Goal: Task Accomplishment & Management: Complete application form

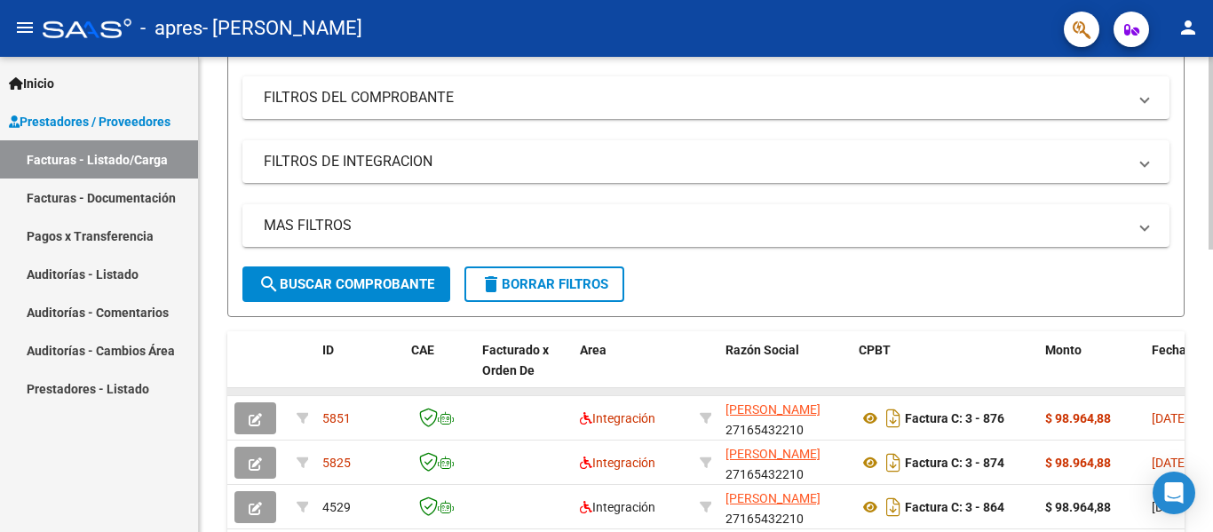
scroll to position [444, 0]
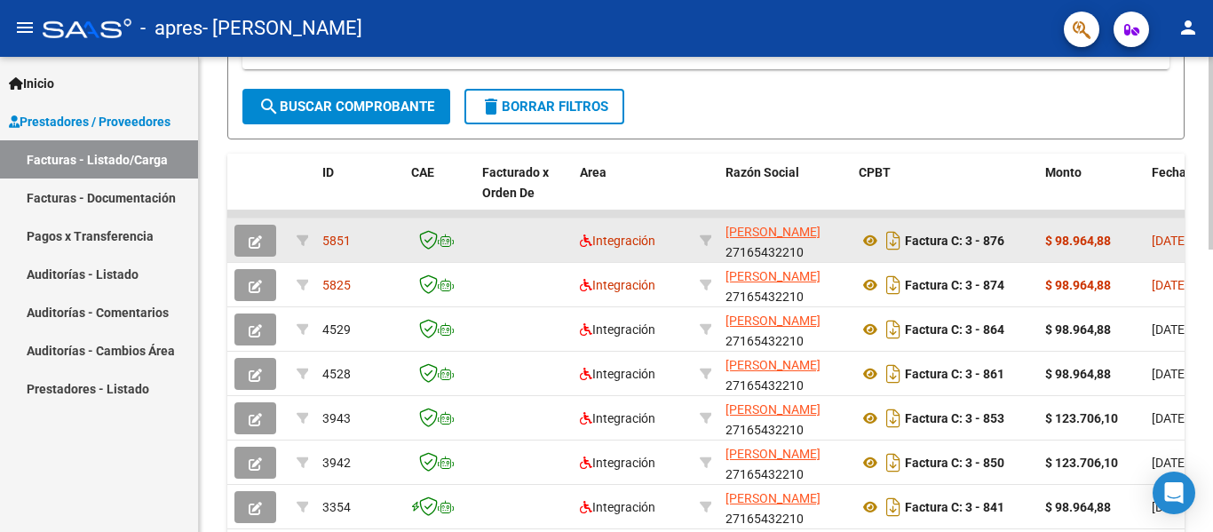
click at [938, 239] on div "Factura C: 3 - 876" at bounding box center [944, 240] width 172 height 28
click at [951, 239] on strong "Factura C: 3 - 876" at bounding box center [954, 240] width 99 height 14
click at [1092, 238] on strong "$ 98.964,88" at bounding box center [1078, 240] width 66 height 14
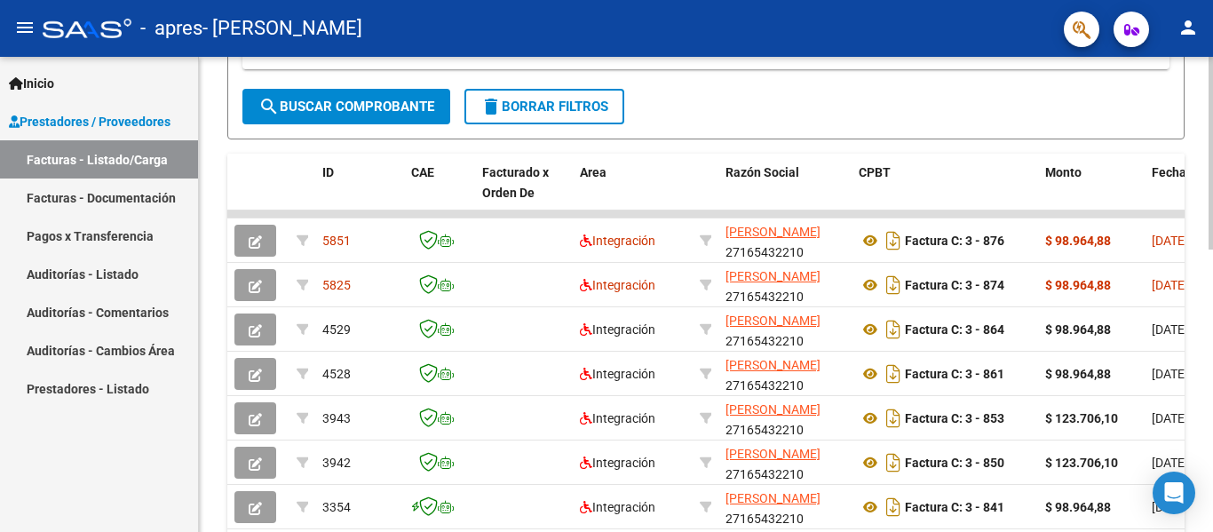
drag, startPoint x: 1148, startPoint y: 238, endPoint x: 1212, endPoint y: 240, distance: 63.9
click at [1212, 240] on div "Video tutorial PRESTADORES -> Listado de CPBTs Emitidos por Prestadores / Prove…" at bounding box center [708, 191] width 1018 height 1157
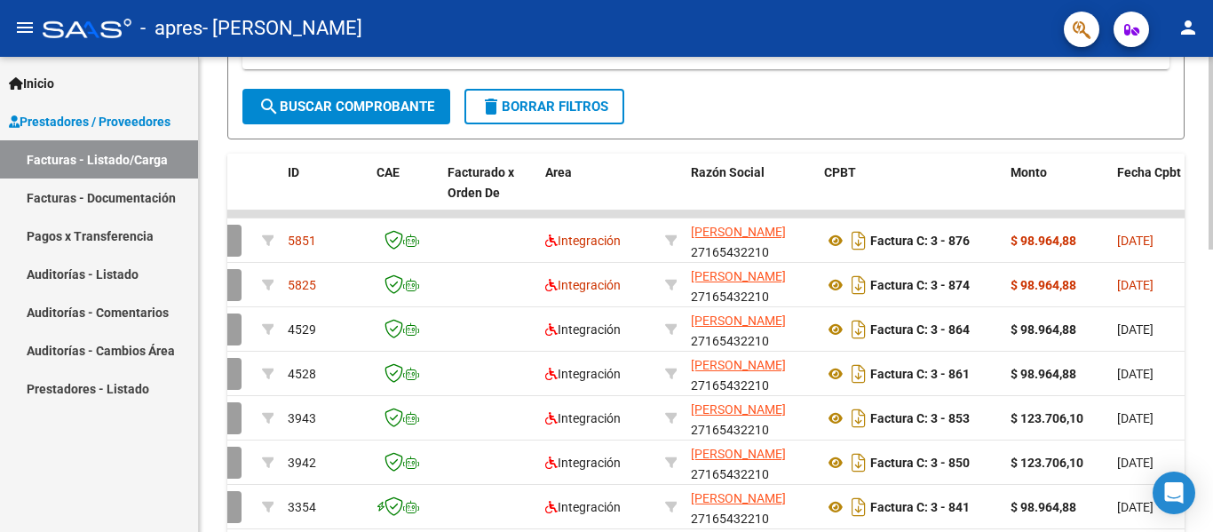
click at [1212, 241] on div at bounding box center [1210, 337] width 4 height 193
click at [1141, 255] on div "Video tutorial PRESTADORES -> Listado de CPBTs Emitidos por Prestadores / Prove…" at bounding box center [708, 191] width 1018 height 1157
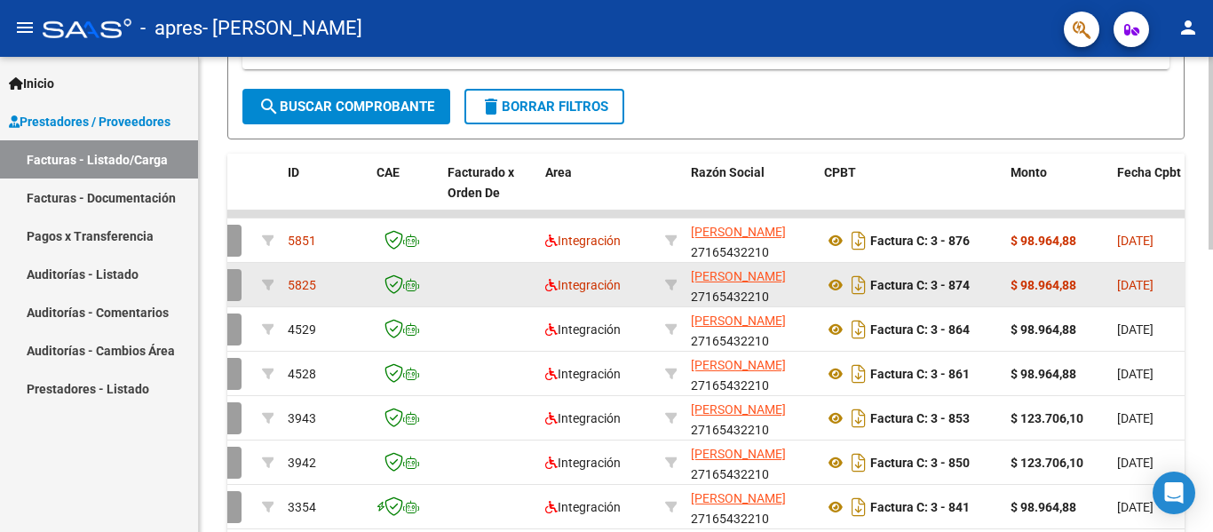
scroll to position [481, 0]
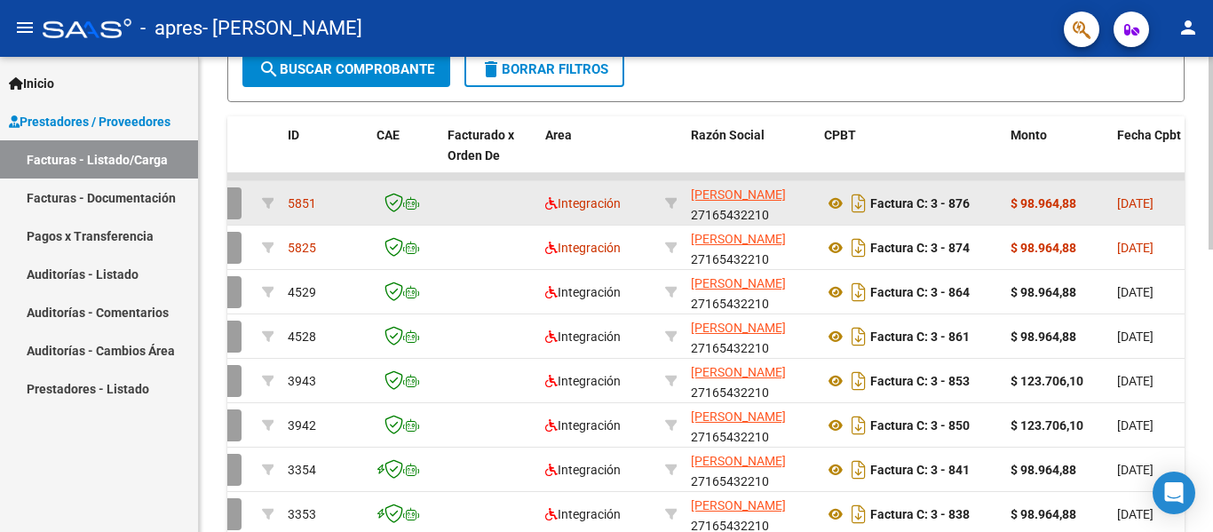
drag, startPoint x: 509, startPoint y: 174, endPoint x: 720, endPoint y: 186, distance: 211.6
click at [693, 186] on datatable-scroller "5851 Integración [PERSON_NAME] 27165432210 Factura C: 3 - 876 $ 98.964,88 [DATE…" at bounding box center [671, 399] width 957 height 452
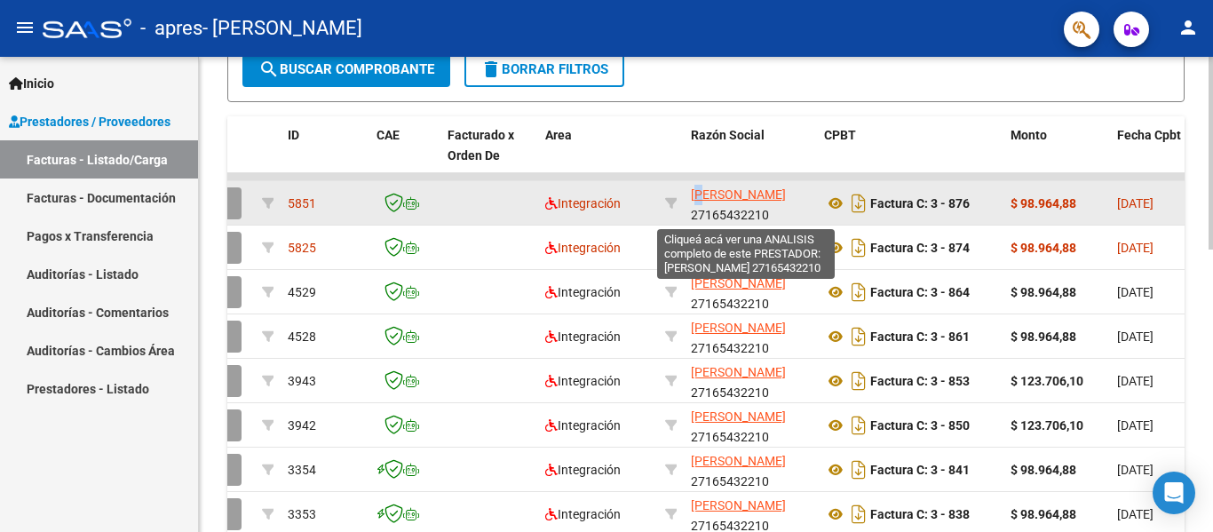
drag, startPoint x: 720, startPoint y: 186, endPoint x: 737, endPoint y: 186, distance: 16.9
click at [737, 187] on span "[PERSON_NAME]" at bounding box center [738, 194] width 95 height 14
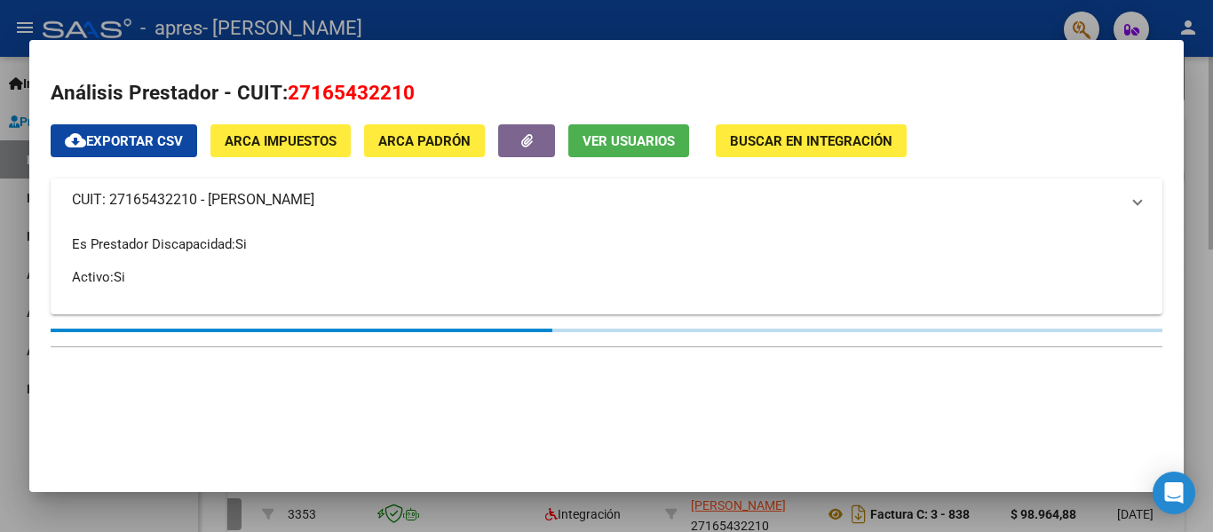
click at [1185, 83] on div at bounding box center [606, 266] width 1213 height 532
click at [1185, 83] on div "Video tutorial PRESTADORES -> Listado de CPBTs Emitidos por Prestadores / Prove…" at bounding box center [706, 154] width 1014 height 1157
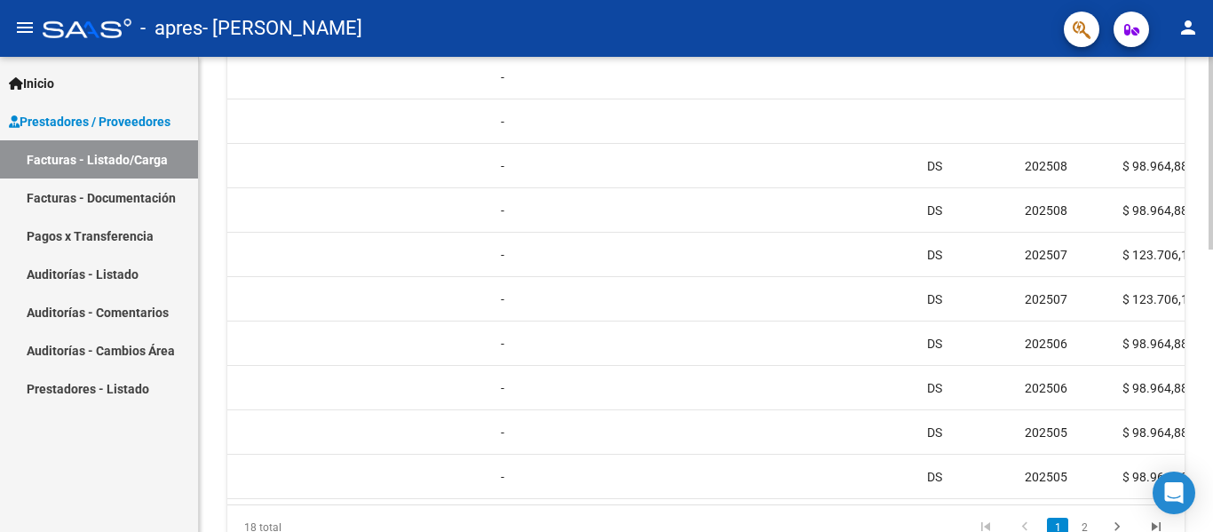
scroll to position [0, 892]
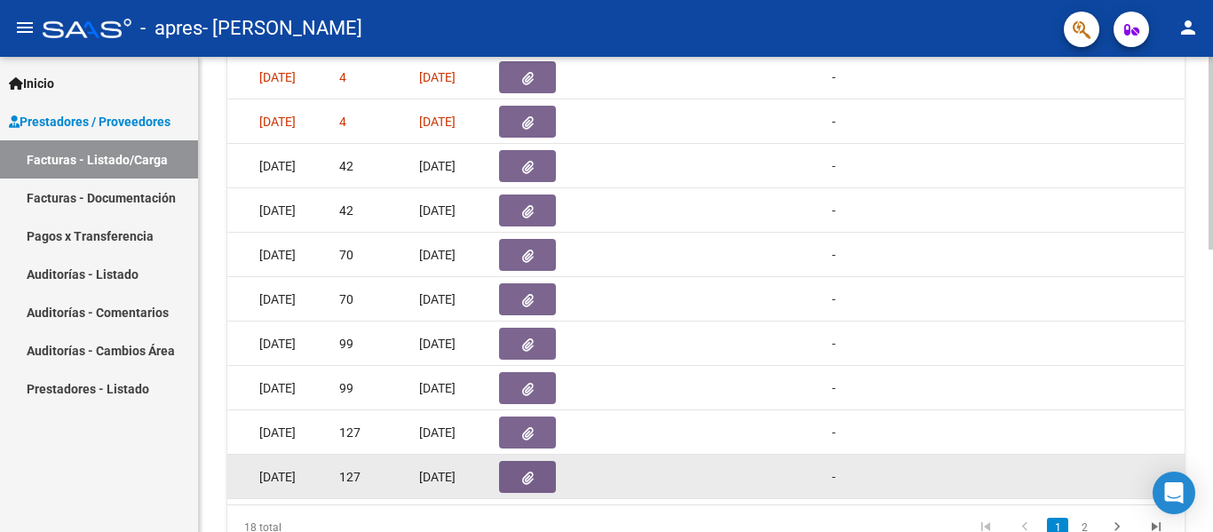
click at [605, 496] on datatable-body "5851 Integración [PERSON_NAME] 27165432210 Factura C: 3 - 876 $ 98.964,88 [DATE…" at bounding box center [705, 275] width 957 height 457
click at [615, 496] on datatable-body-cell at bounding box center [640, 476] width 84 height 43
click at [631, 496] on datatable-body-cell at bounding box center [640, 476] width 84 height 43
drag, startPoint x: 658, startPoint y: 496, endPoint x: 779, endPoint y: 499, distance: 121.6
click at [779, 499] on div "2757 Integración [PERSON_NAME] 27165432210 Factura C: 3 - 826 $ 98.964,88 [DATE…" at bounding box center [1206, 477] width 3743 height 44
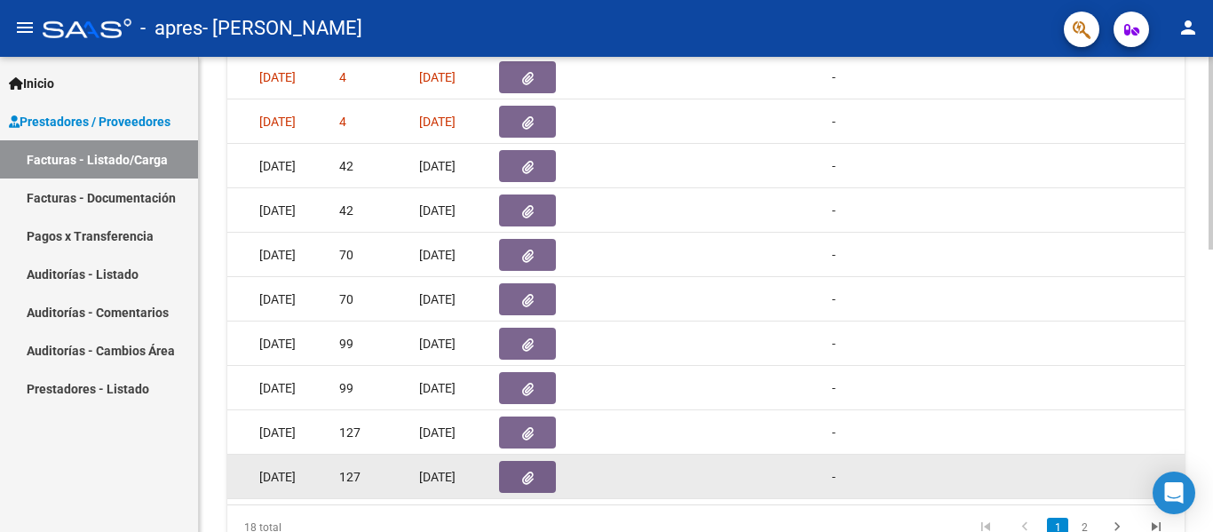
click at [779, 499] on div "2757 Integración [PERSON_NAME] 27165432210 Factura C: 3 - 826 $ 98.964,88 [DATE…" at bounding box center [1206, 477] width 3743 height 44
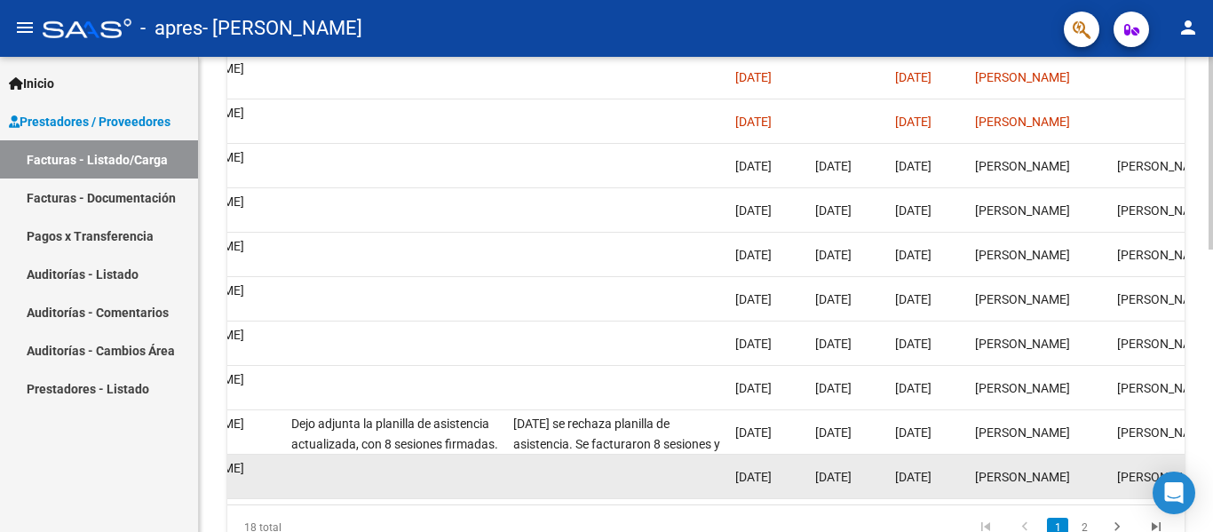
scroll to position [0, 2786]
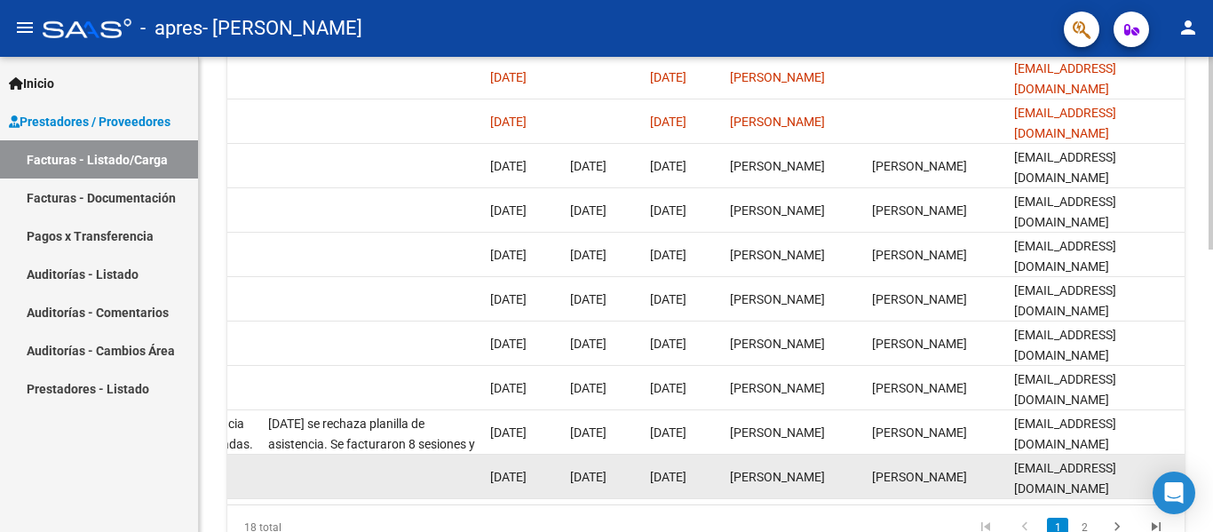
click at [1164, 481] on div "Open Intercom Messenger" at bounding box center [1173, 492] width 43 height 43
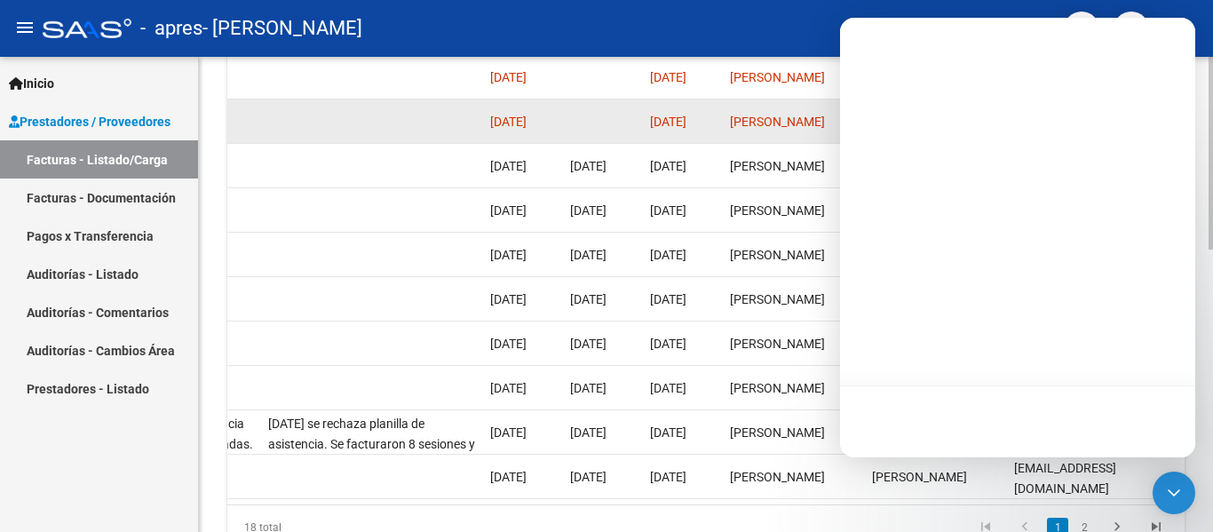
click at [436, 143] on datatable-body-cell at bounding box center [372, 120] width 222 height 43
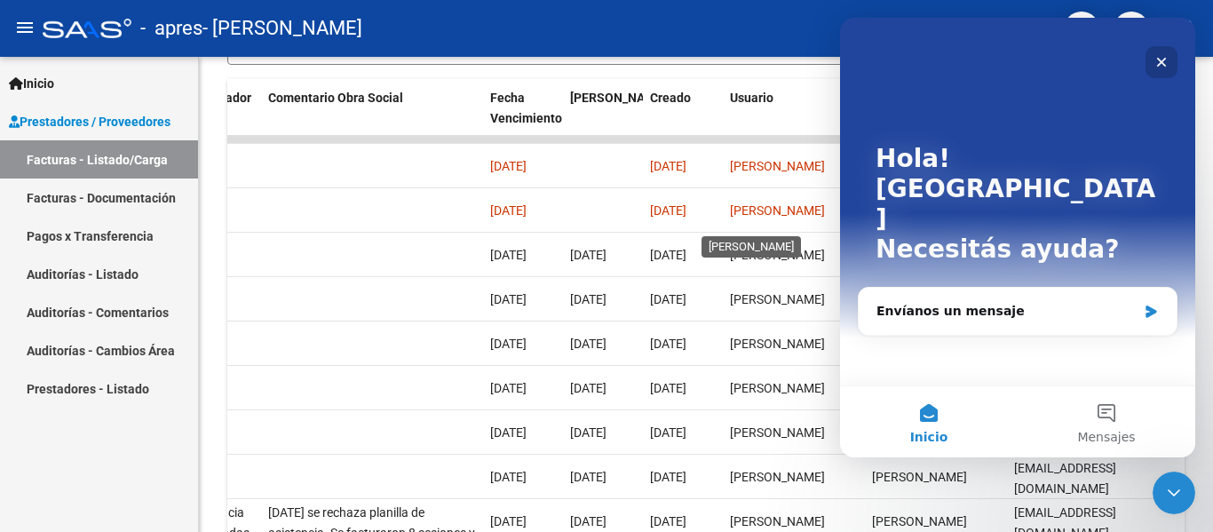
scroll to position [0, 0]
click at [1173, 63] on div "Cerrar" at bounding box center [1161, 62] width 32 height 32
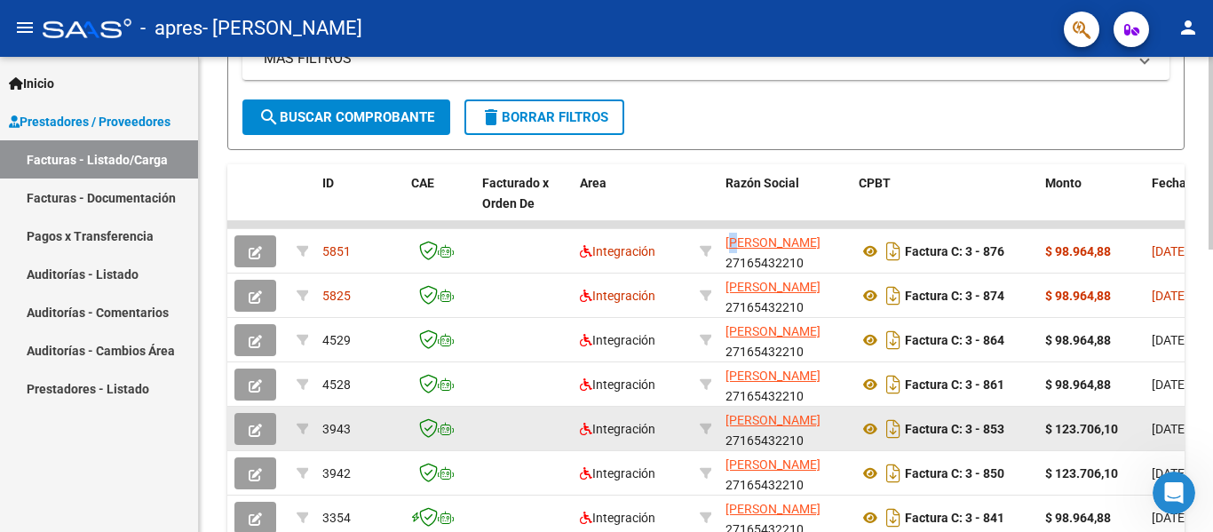
scroll to position [430, 0]
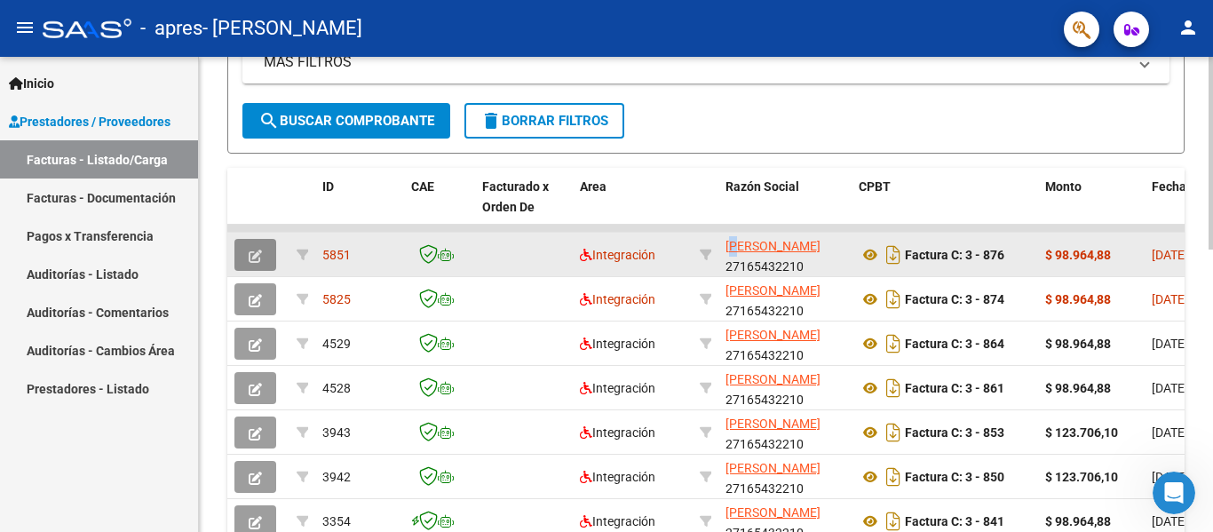
click at [259, 257] on icon "button" at bounding box center [255, 255] width 13 height 13
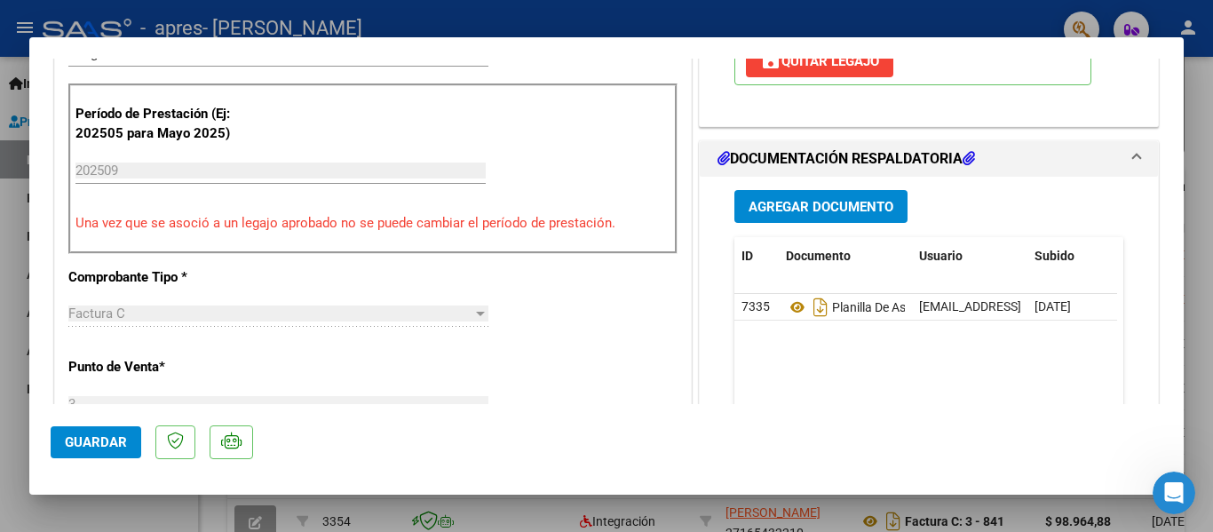
scroll to position [444, 0]
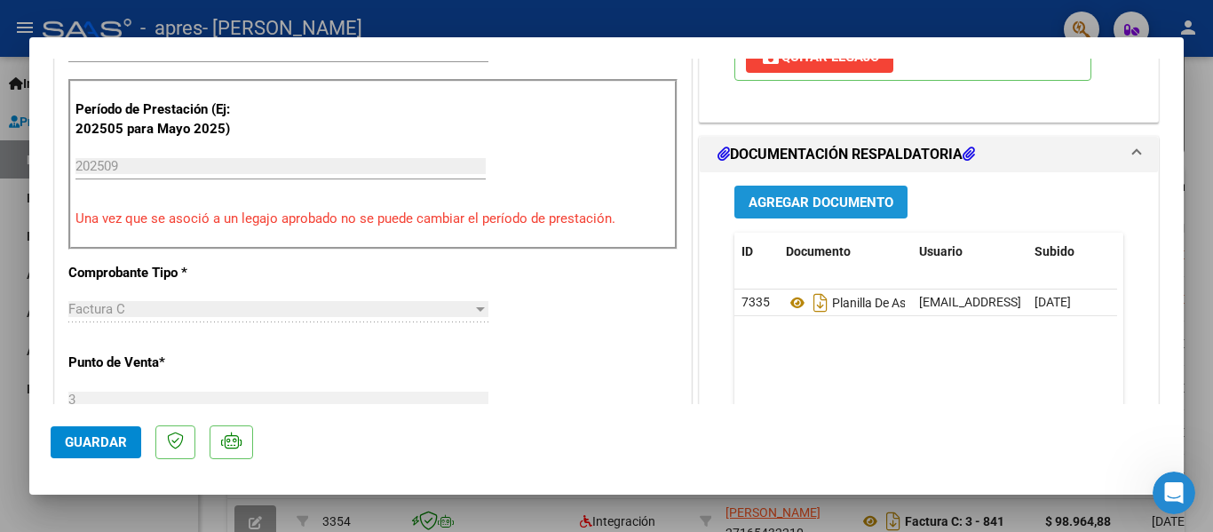
click at [818, 187] on button "Agregar Documento" at bounding box center [820, 202] width 173 height 33
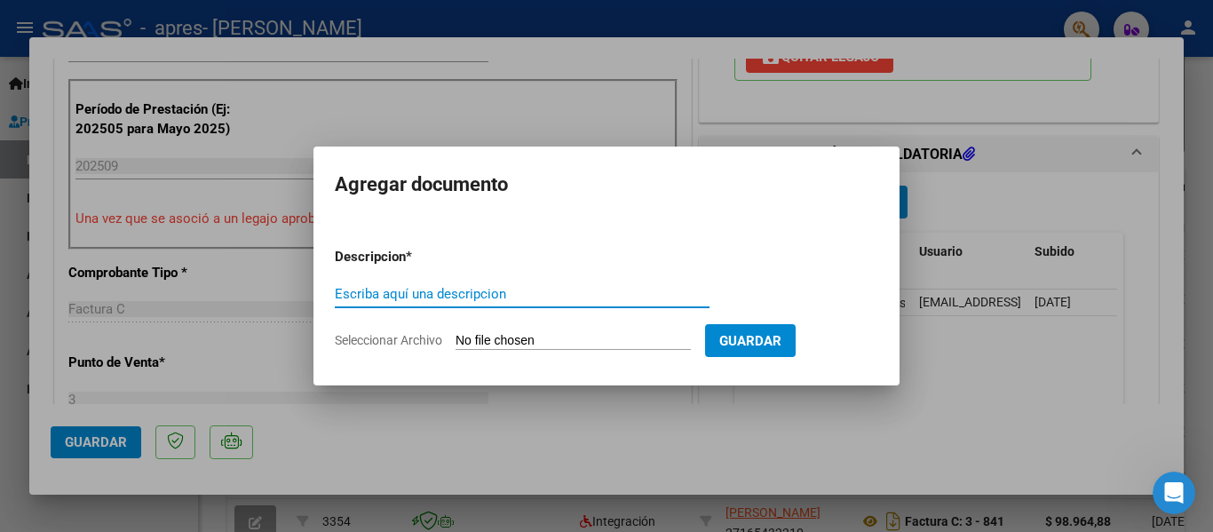
click at [407, 292] on input "Escriba aquí una descripcion" at bounding box center [522, 294] width 375 height 16
type input "Planilla de asistencia"
click at [399, 332] on app-file-uploader "Seleccionar Archivo" at bounding box center [520, 340] width 370 height 16
click at [418, 343] on span "Seleccionar Archivo" at bounding box center [388, 340] width 107 height 14
click at [455, 343] on input "Seleccionar Archivo" at bounding box center [572, 341] width 235 height 17
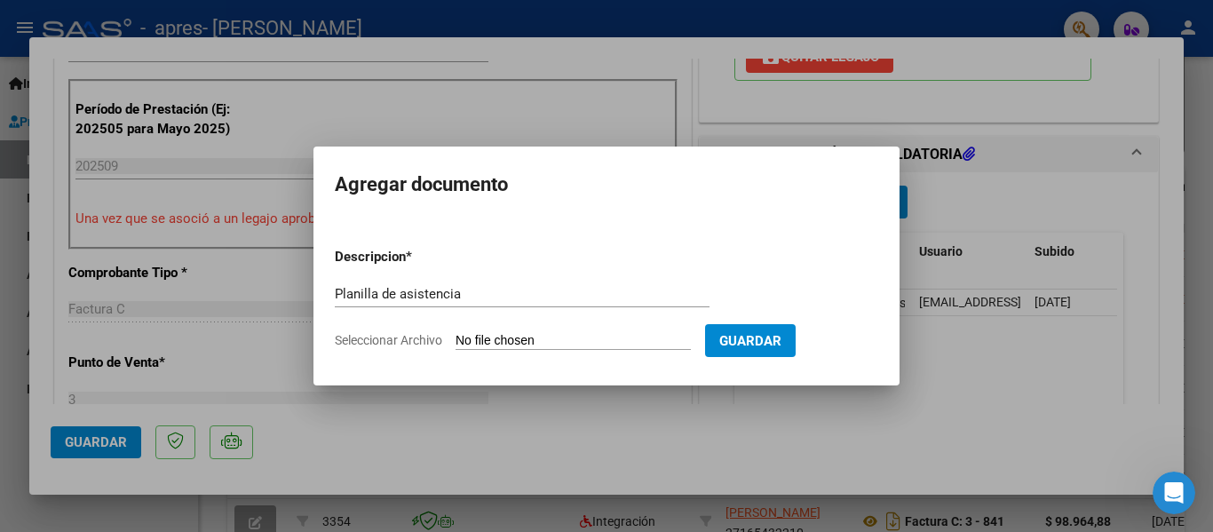
type input "C:\fakepath\[PERSON_NAME] PLANILLA 0925.pdf"
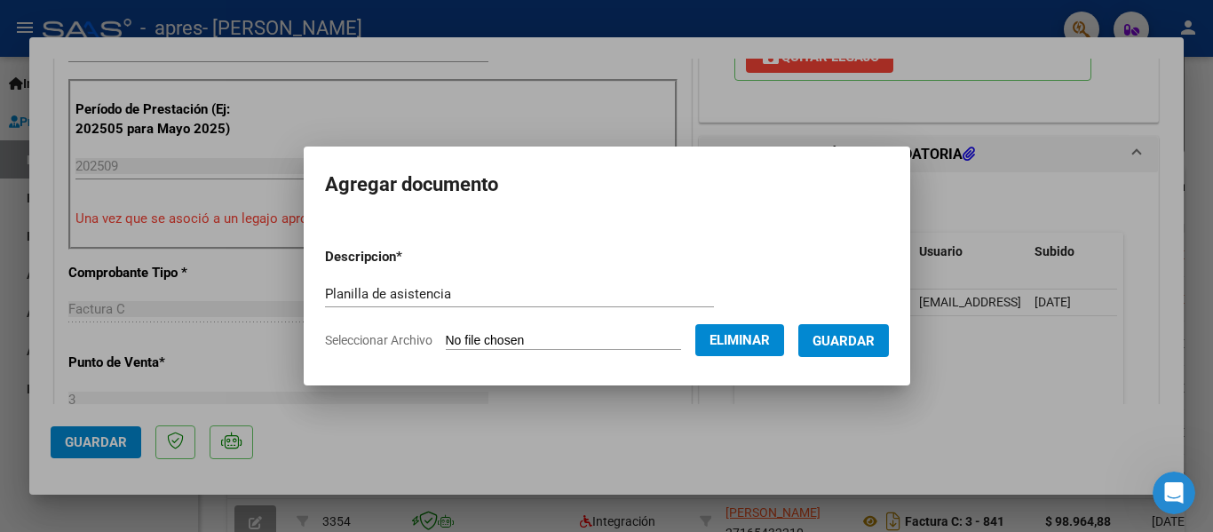
click at [860, 347] on span "Guardar" at bounding box center [843, 341] width 62 height 16
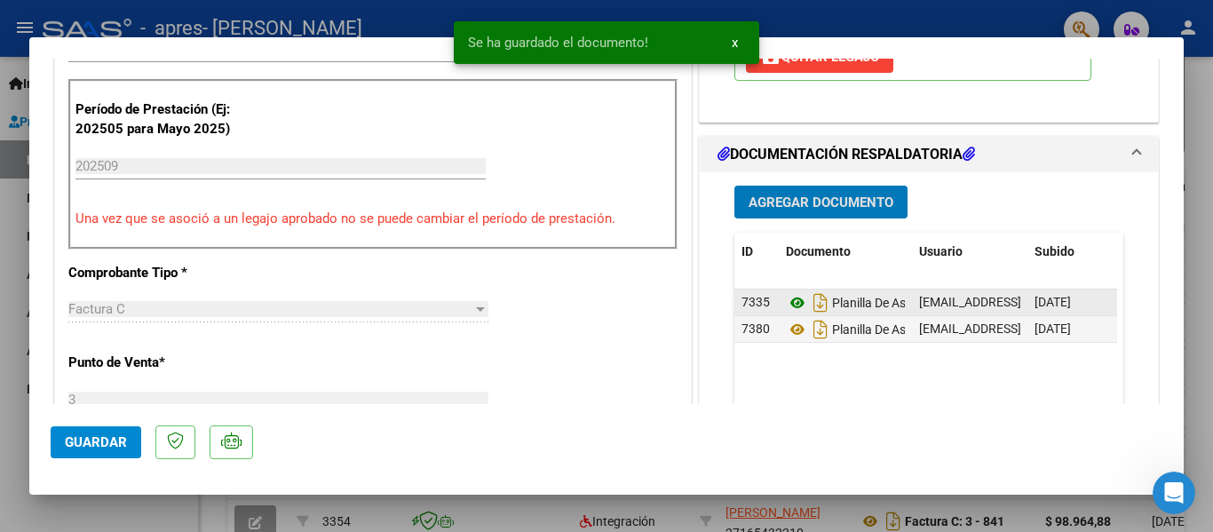
click at [793, 304] on icon at bounding box center [797, 302] width 23 height 21
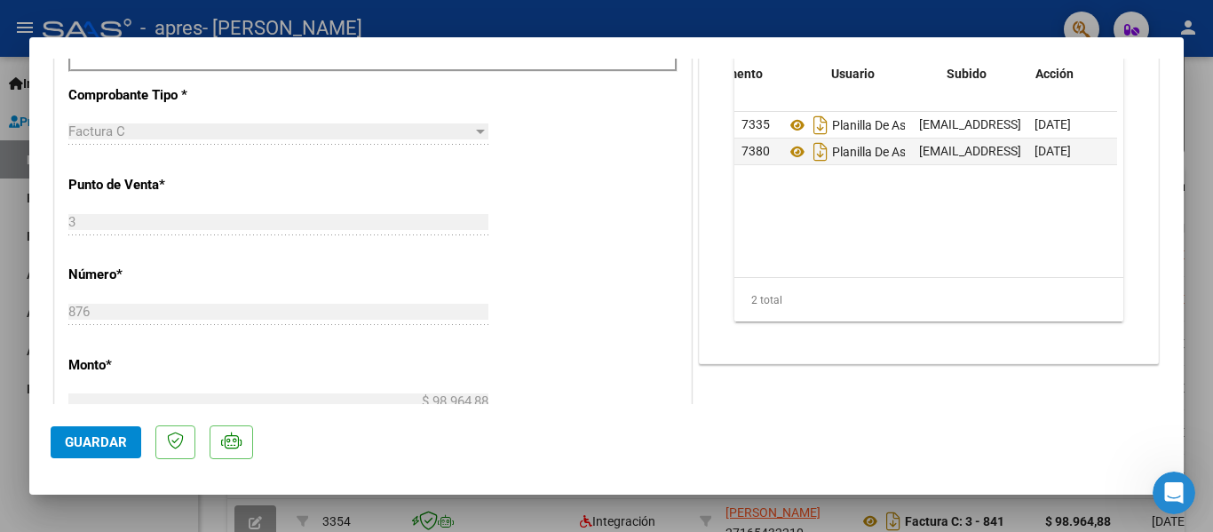
scroll to position [0, 88]
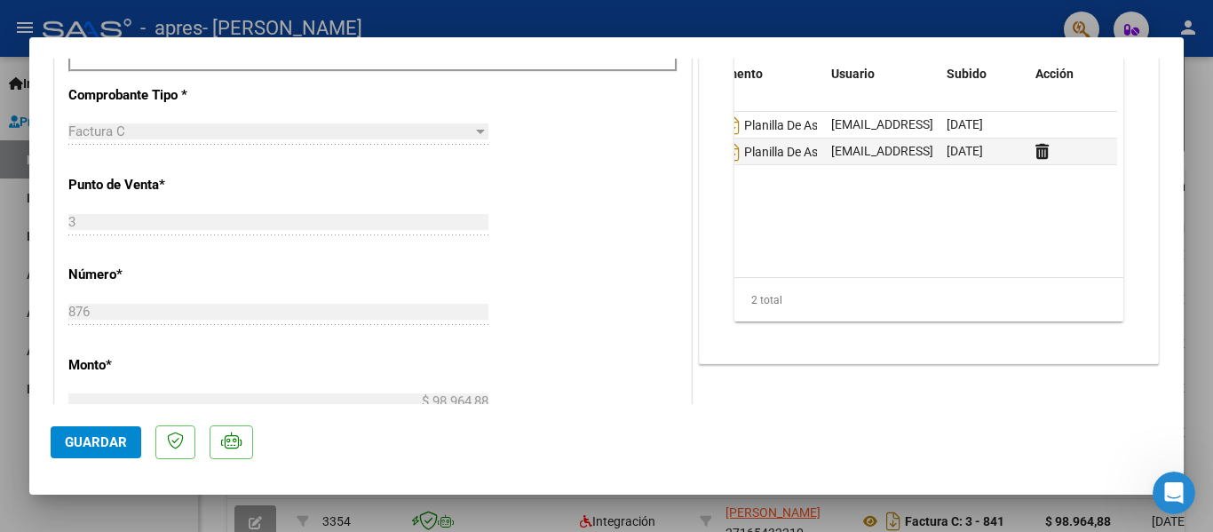
click at [1079, 262] on datatable-body "7335 Planilla De Asistencia [EMAIL_ADDRESS][DOMAIN_NAME] - [PERSON_NAME] [DATE]…" at bounding box center [925, 194] width 383 height 165
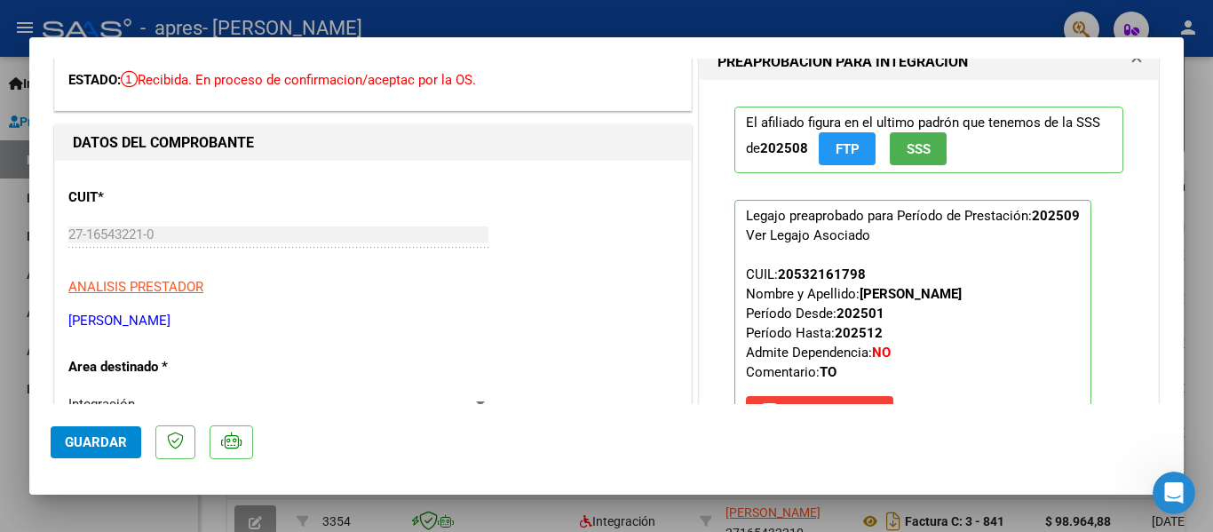
scroll to position [0, 0]
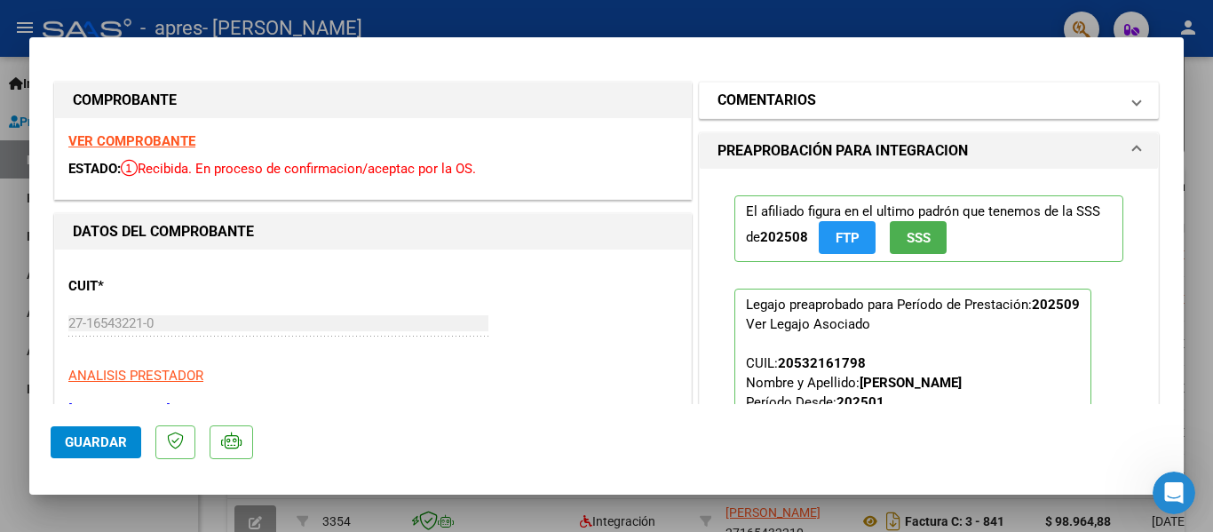
click at [908, 99] on mat-panel-title "COMENTARIOS" at bounding box center [917, 100] width 401 height 21
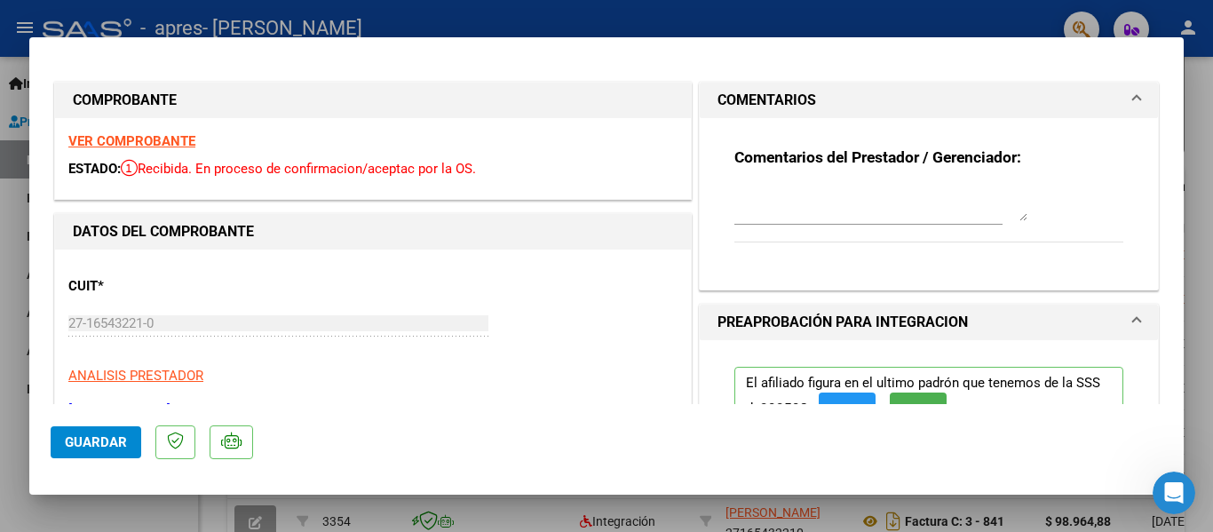
click at [873, 212] on textarea at bounding box center [880, 204] width 293 height 36
type textarea "d"
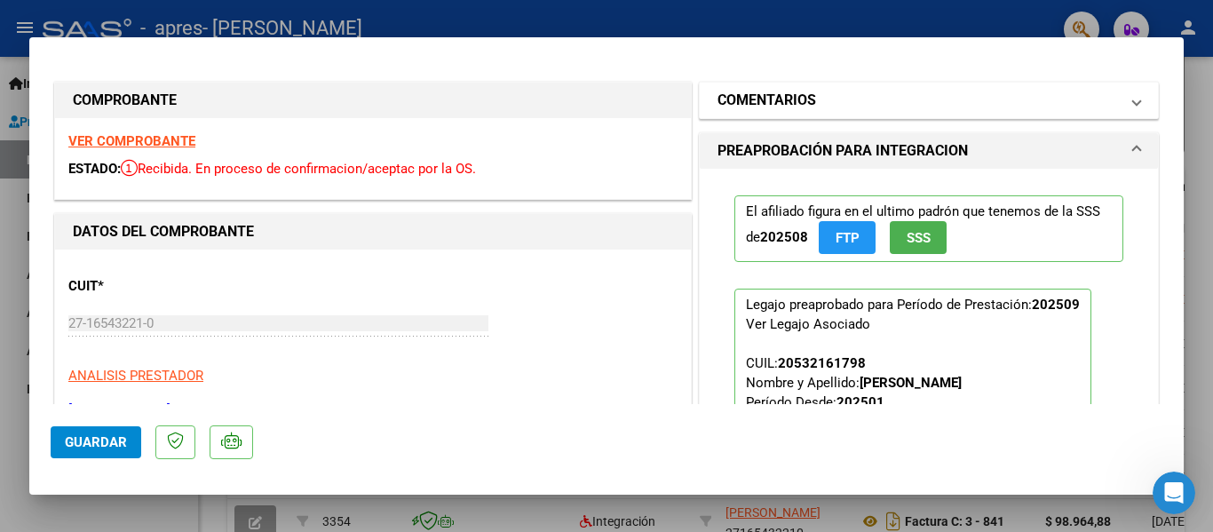
click at [1024, 99] on mat-panel-title "COMENTARIOS" at bounding box center [917, 100] width 401 height 21
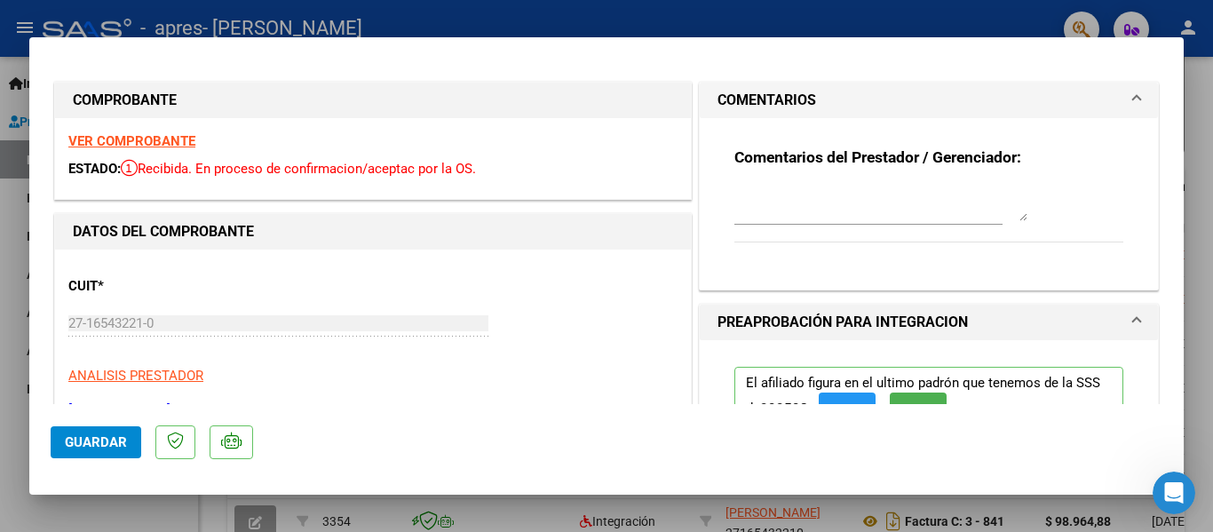
click at [806, 209] on textarea at bounding box center [880, 204] width 293 height 36
type textarea "D"
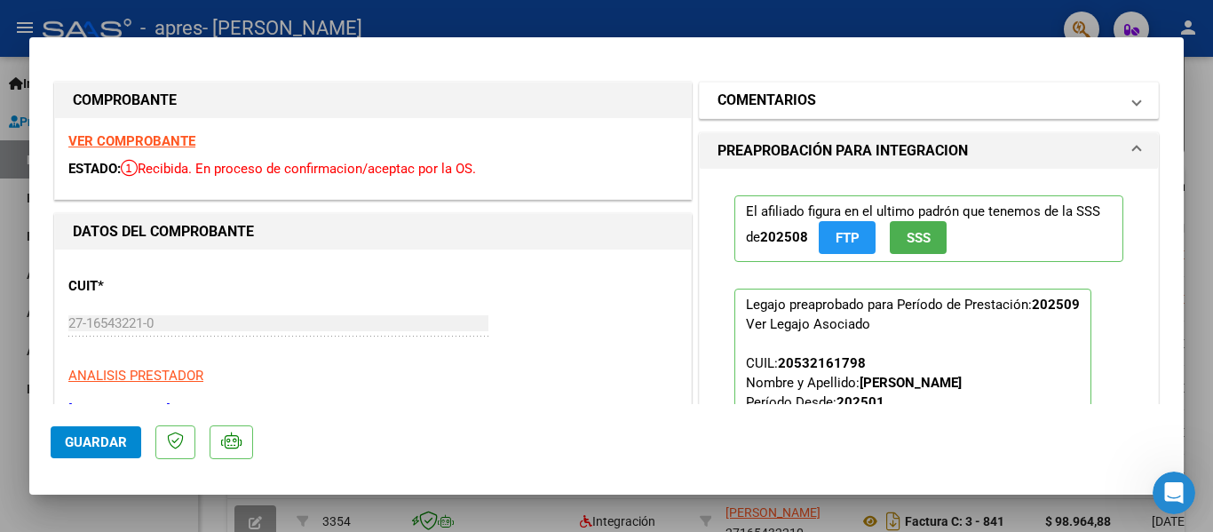
click at [870, 100] on mat-panel-title "COMENTARIOS" at bounding box center [917, 100] width 401 height 21
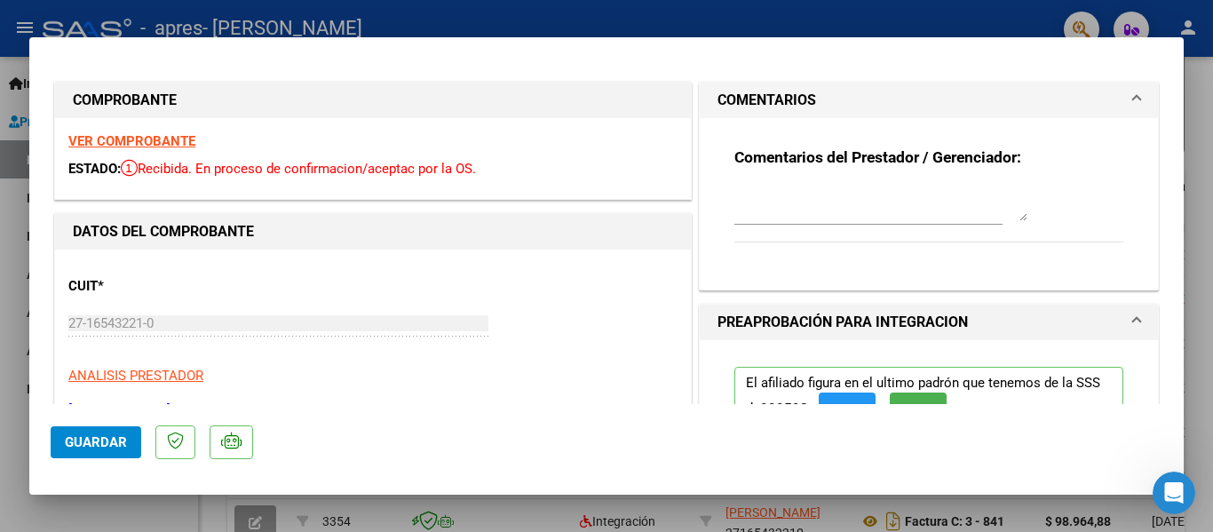
click at [835, 202] on textarea at bounding box center [880, 204] width 293 height 36
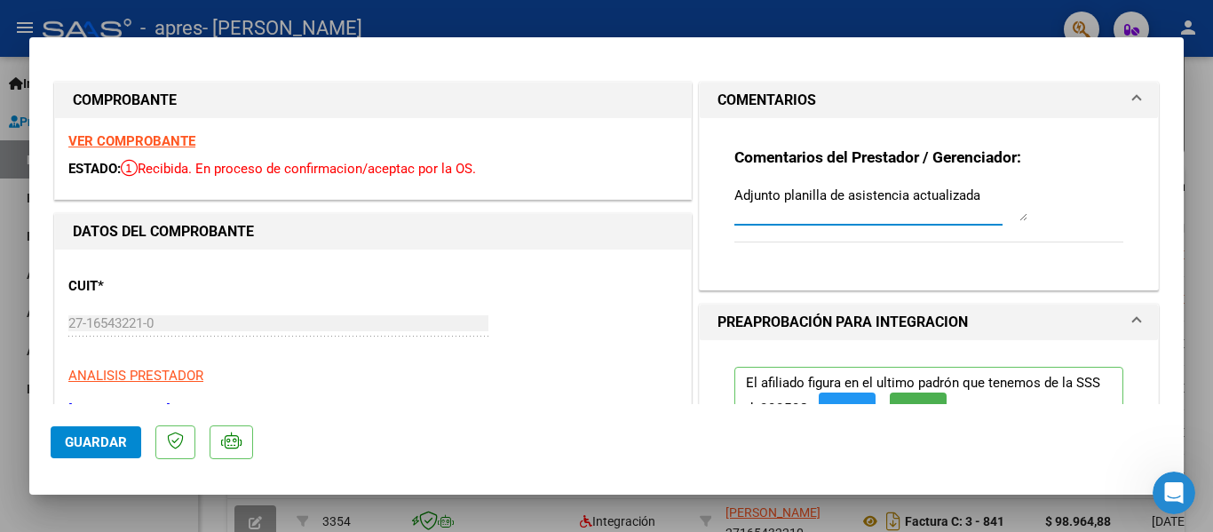
click at [771, 194] on textarea "Adjunto planilla de asistencia actualizada" at bounding box center [880, 204] width 293 height 36
click at [861, 205] on textarea "Adjunto/reemplazo planilla de asistencia actualizada" at bounding box center [880, 204] width 293 height 36
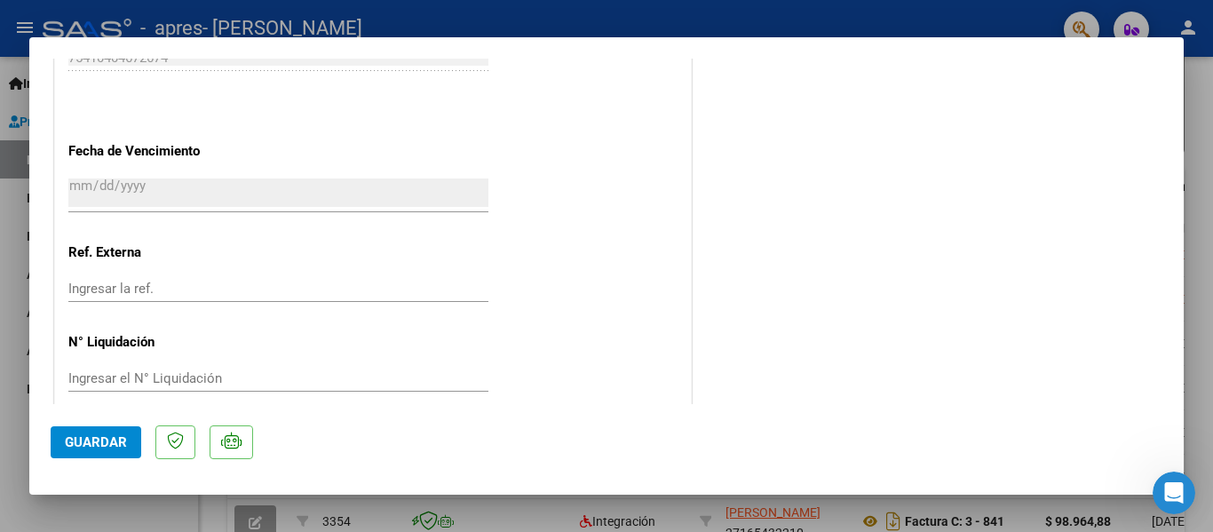
scroll to position [1178, 0]
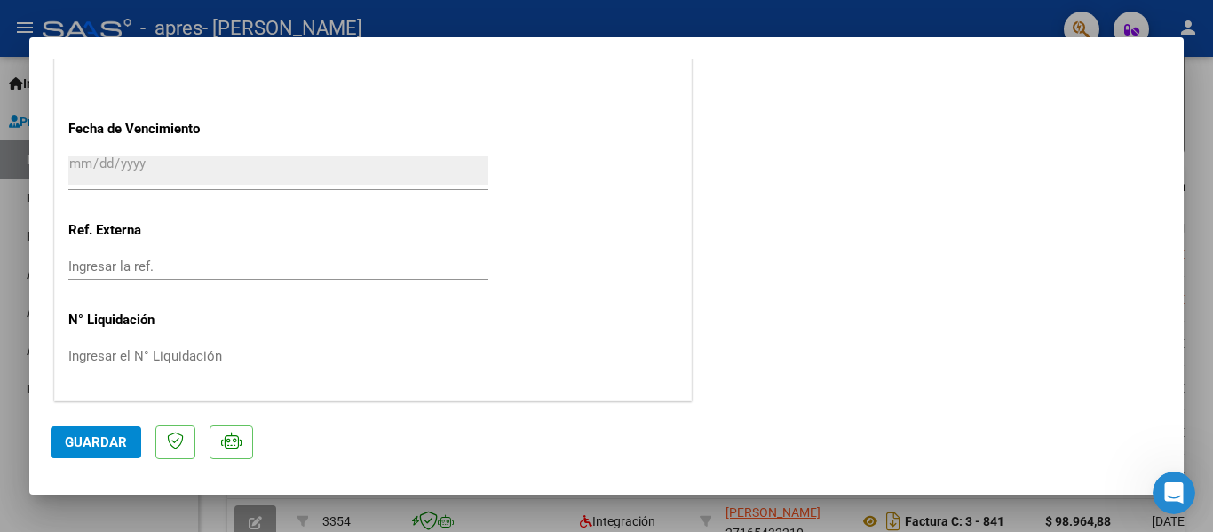
type textarea "Adjunto/reemplazo planilla de asistencia actualizada"
click at [98, 439] on span "Guardar" at bounding box center [96, 442] width 62 height 16
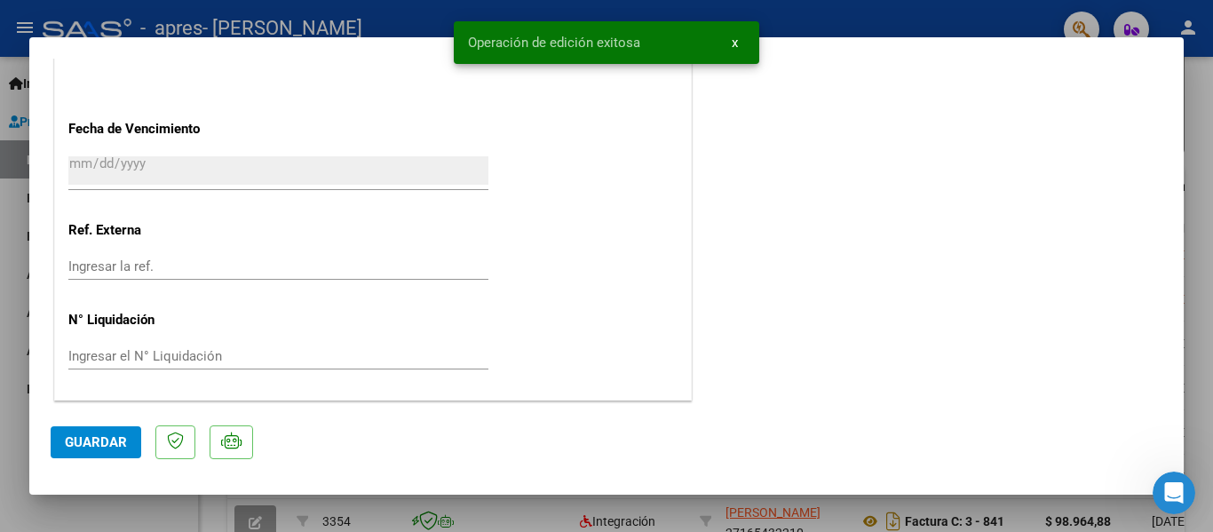
click at [1192, 192] on div at bounding box center [606, 266] width 1213 height 532
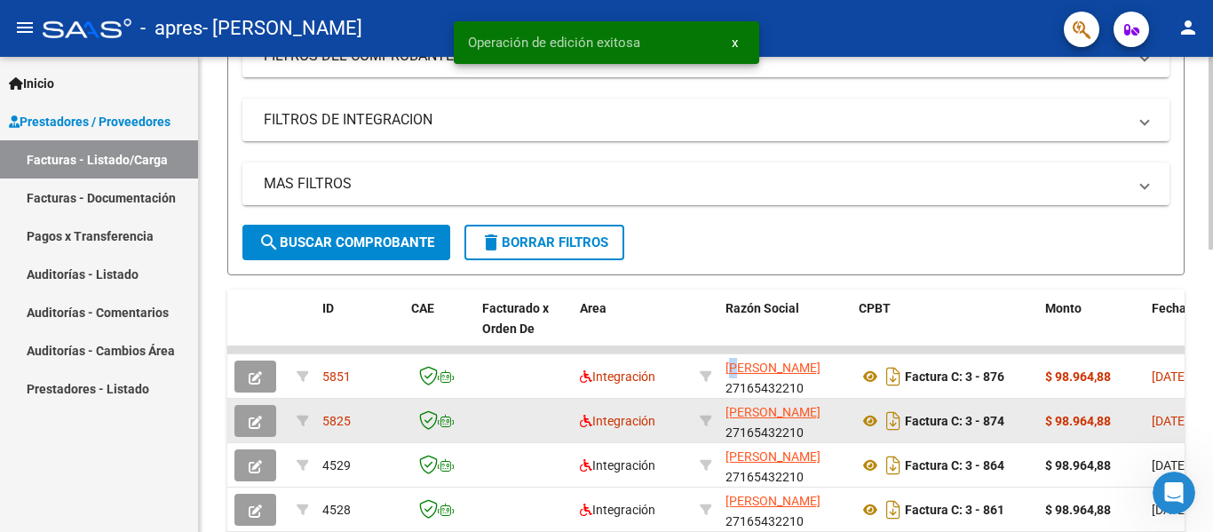
scroll to position [252, 0]
